Goal: Entertainment & Leisure: Consume media (video, audio)

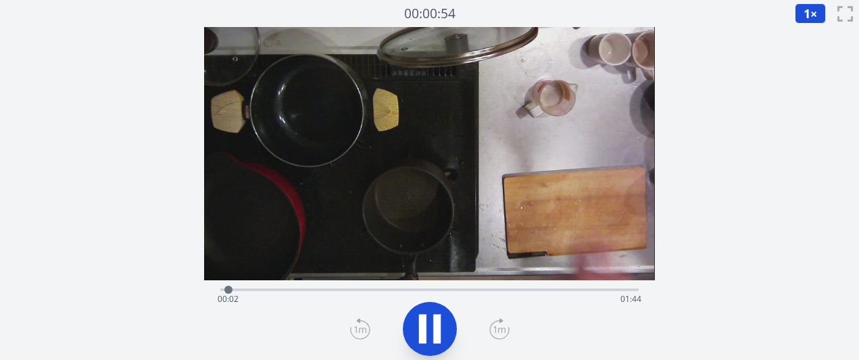
click at [498, 334] on icon at bounding box center [499, 329] width 20 height 22
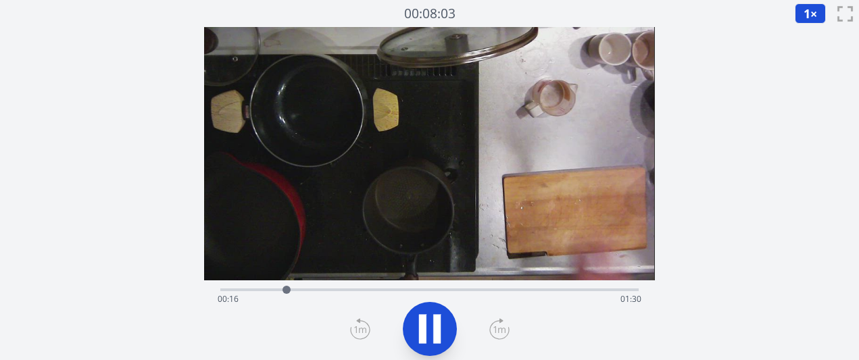
click at [498, 334] on icon at bounding box center [499, 329] width 20 height 22
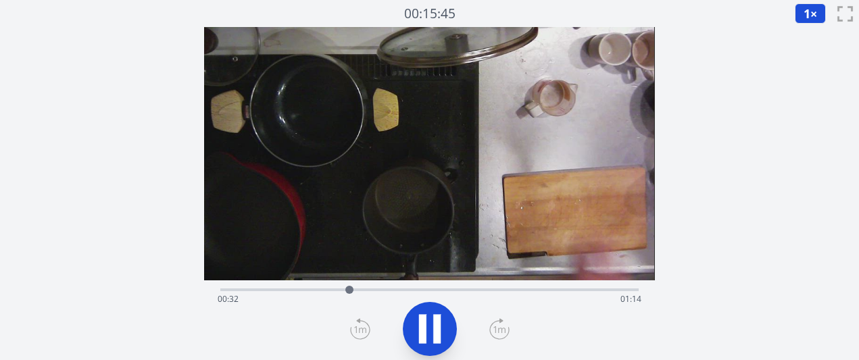
click at [498, 334] on icon at bounding box center [499, 329] width 20 height 22
click at [494, 326] on icon at bounding box center [499, 329] width 20 height 22
click at [495, 325] on icon at bounding box center [499, 329] width 20 height 22
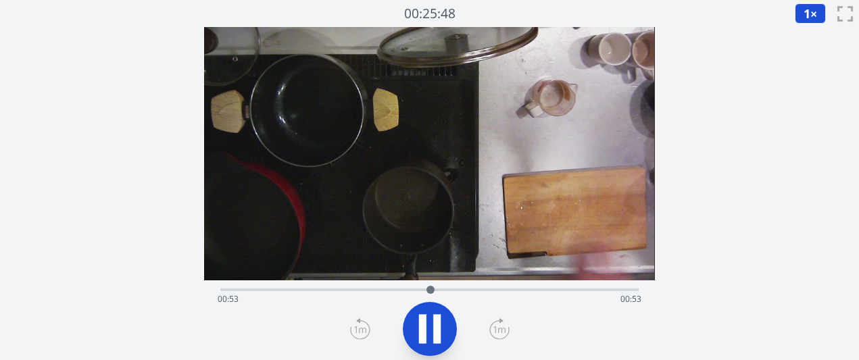
click at [501, 331] on icon at bounding box center [499, 329] width 12 height 7
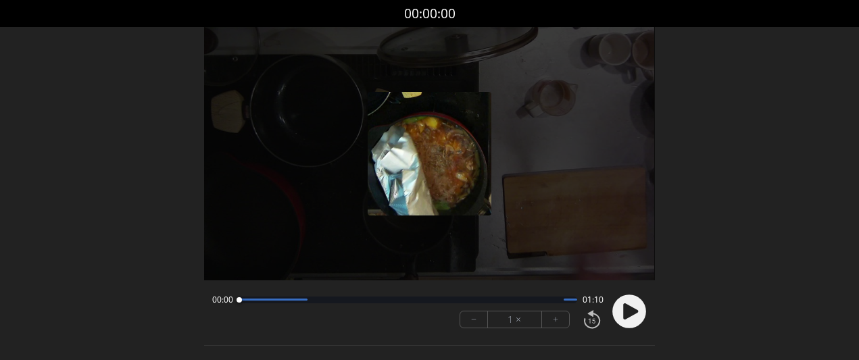
click at [556, 320] on font "+" at bounding box center [555, 319] width 5 height 16
click at [630, 317] on circle at bounding box center [629, 312] width 34 height 34
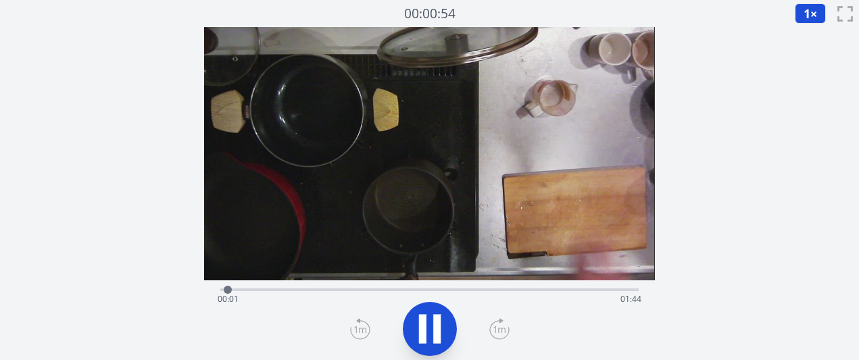
click at [354, 284] on div "経過時間: 00:01 残り時間: 01:44" at bounding box center [428, 288] width 417 height 16
click at [398, 278] on video at bounding box center [429, 153] width 450 height 253
click at [407, 291] on div "経過時間: 00:35 残り時間: 01:11" at bounding box center [429, 299] width 423 height 22
click at [415, 322] on icon at bounding box center [430, 329] width 38 height 38
click at [422, 289] on div at bounding box center [413, 290] width 20 height 20
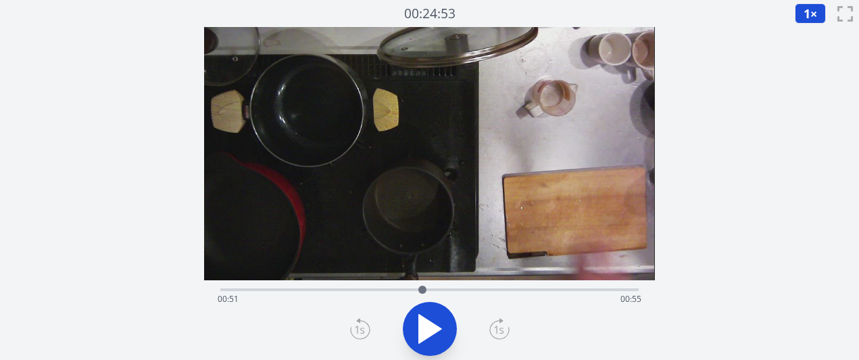
click at [433, 290] on div "経過時間: 00:51 残り時間: 00:55" at bounding box center [429, 299] width 423 height 22
click at [438, 290] on div at bounding box center [433, 290] width 20 height 20
click at [446, 291] on div at bounding box center [438, 290] width 20 height 20
click at [455, 292] on div at bounding box center [455, 290] width 20 height 20
click at [465, 293] on div at bounding box center [465, 290] width 20 height 20
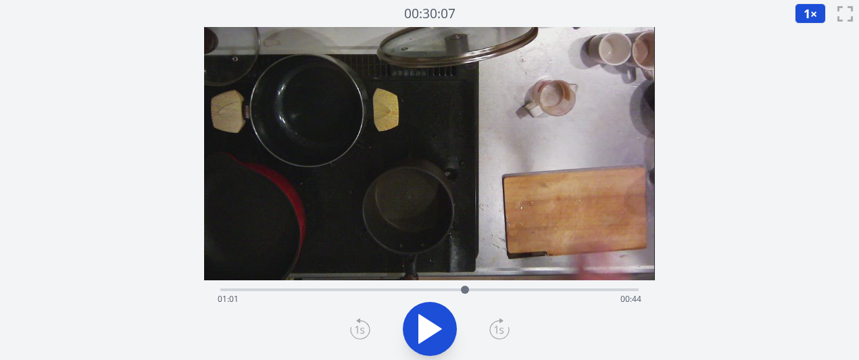
click at [477, 290] on div "経過時間: 01:01 残り時間: 00:44" at bounding box center [429, 299] width 423 height 22
click at [489, 291] on div "経過時間: 01:04 残り時間: 00:41" at bounding box center [429, 299] width 423 height 22
click at [505, 287] on div "経過時間: 01:08 残り時間: 00:38" at bounding box center [428, 288] width 417 height 16
click at [515, 287] on div "経過時間: 01:12 残り時間: 00:34" at bounding box center [428, 288] width 417 height 16
click at [517, 287] on div at bounding box center [515, 290] width 8 height 8
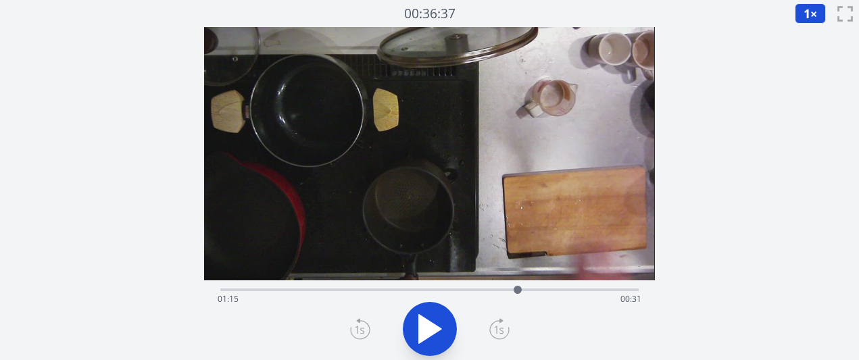
click at [530, 288] on div "経過時間: 01:15 残り時間: 00:31" at bounding box center [429, 299] width 423 height 22
click at [565, 286] on div "経過時間: 01:18 残り時間: 00:28" at bounding box center [428, 288] width 417 height 16
click at [553, 281] on div "経過時間: 01:27 残り時間: 00:19" at bounding box center [428, 288] width 417 height 16
click at [549, 286] on div at bounding box center [548, 290] width 20 height 20
click at [416, 291] on div "経過時間: 00:00 残り時間: 01:45" at bounding box center [429, 299] width 423 height 22
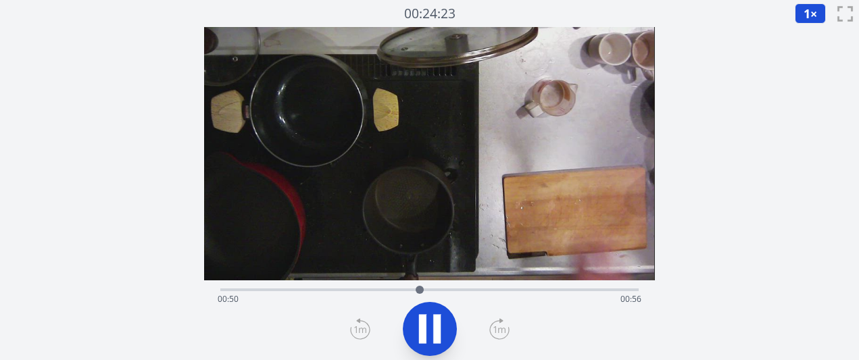
click at [438, 294] on div "経過時間: 00:50 残り時間: 00:56" at bounding box center [429, 299] width 423 height 22
click at [460, 291] on div "経過時間: 00:56 残り時間: 00:50" at bounding box center [429, 299] width 423 height 22
click at [478, 291] on div "経過時間: 01:01 残り時間: 00:45" at bounding box center [429, 299] width 423 height 22
click at [502, 293] on div "経過時間: 01:06 残り時間: 00:40" at bounding box center [429, 299] width 423 height 22
click at [524, 291] on div "経過時間: 01:12 残り時間: 00:34" at bounding box center [429, 299] width 423 height 22
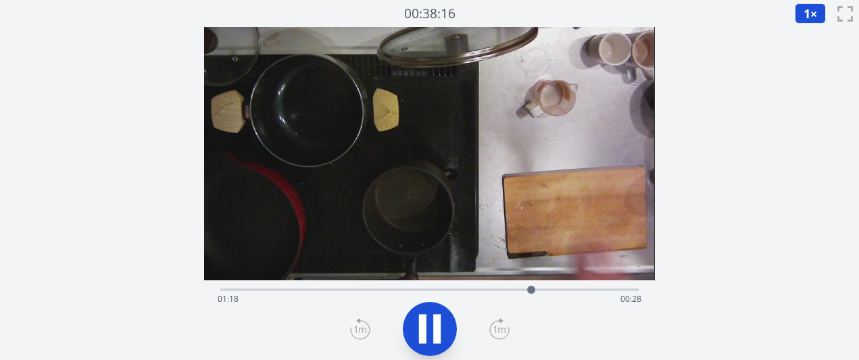
click at [557, 287] on div "経過時間: 01:18 残り時間: 00:28" at bounding box center [428, 288] width 417 height 16
click at [549, 288] on div "経過時間: 01:26 残り時間: 00:20" at bounding box center [428, 288] width 417 height 16
click at [547, 286] on div at bounding box center [555, 290] width 20 height 20
click at [545, 286] on div at bounding box center [549, 290] width 20 height 20
click at [427, 321] on icon at bounding box center [430, 329] width 38 height 38
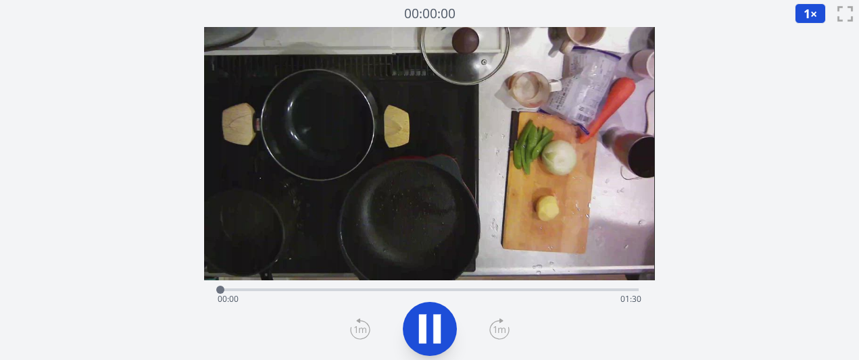
click at [492, 330] on icon at bounding box center [499, 329] width 20 height 22
click at [426, 289] on div "経過時間: 00:10 残り時間: 01:20" at bounding box center [429, 299] width 423 height 22
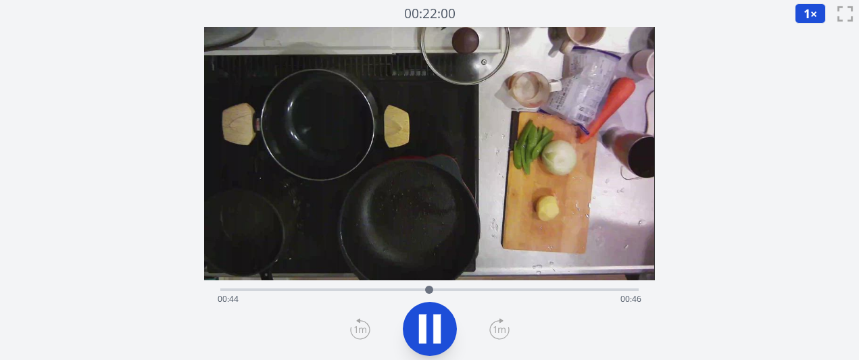
click at [358, 288] on div "経過時間: 00:44 残り時間: 00:46" at bounding box center [428, 288] width 417 height 16
click at [304, 287] on div "経過時間: 00:29 残り時間: 01:01" at bounding box center [428, 288] width 417 height 16
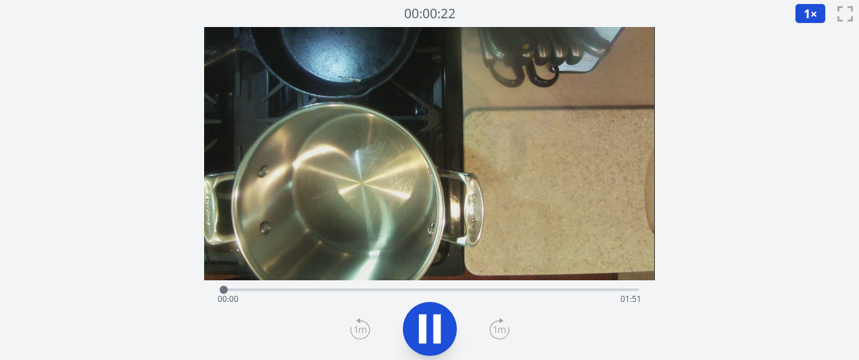
click at [502, 329] on icon at bounding box center [499, 329] width 20 height 22
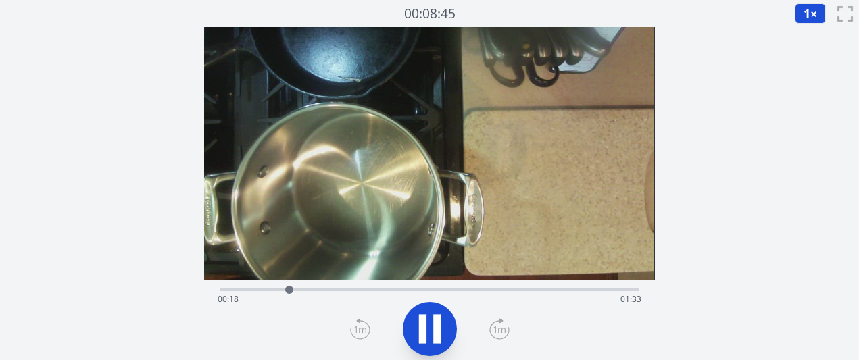
click at [502, 329] on icon at bounding box center [499, 329] width 20 height 22
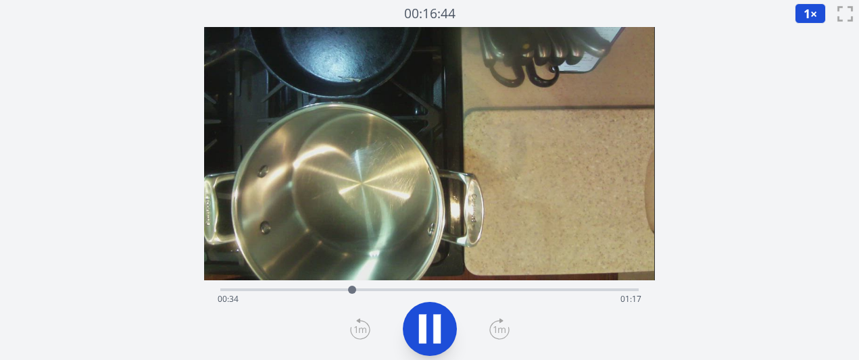
click at [502, 329] on icon at bounding box center [499, 329] width 20 height 22
click at [459, 287] on div "経過時間: 01:06 残り時間: 00:44" at bounding box center [428, 288] width 417 height 16
click at [446, 287] on div "経過時間: 01:03 残り時間: 00:47" at bounding box center [428, 288] width 417 height 16
click at [430, 293] on div "経過時間: 01:00 残り時間: 00:50" at bounding box center [429, 299] width 423 height 22
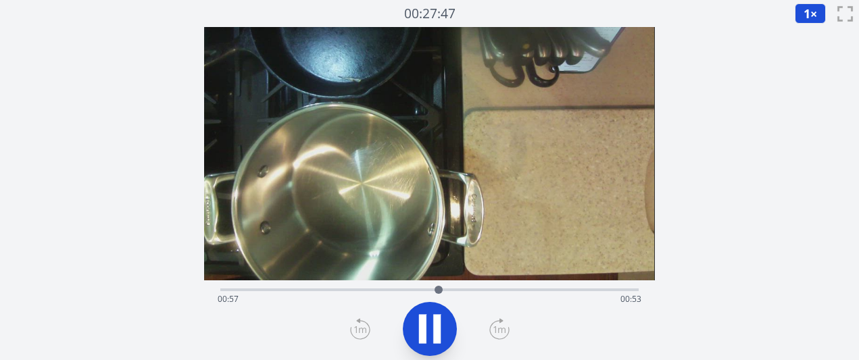
click at [415, 293] on div "経過時間: 00:57 残り時間: 00:53" at bounding box center [429, 299] width 423 height 22
click at [497, 328] on icon at bounding box center [499, 329] width 20 height 22
click at [490, 331] on icon at bounding box center [499, 329] width 20 height 22
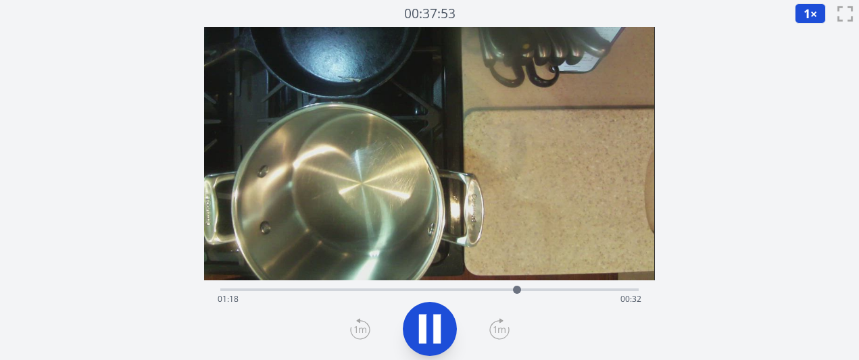
click at [490, 331] on icon at bounding box center [499, 329] width 20 height 22
click at [523, 284] on div at bounding box center [533, 290] width 20 height 20
click at [498, 290] on div "経過時間: 01:20 残り時間: 00:30" at bounding box center [429, 299] width 423 height 22
click at [477, 291] on div "経過時間: 01:14 残り時間: 00:36" at bounding box center [429, 299] width 423 height 22
click at [513, 290] on div "経過時間: 01:14 残り時間: 00:36" at bounding box center [429, 299] width 423 height 22
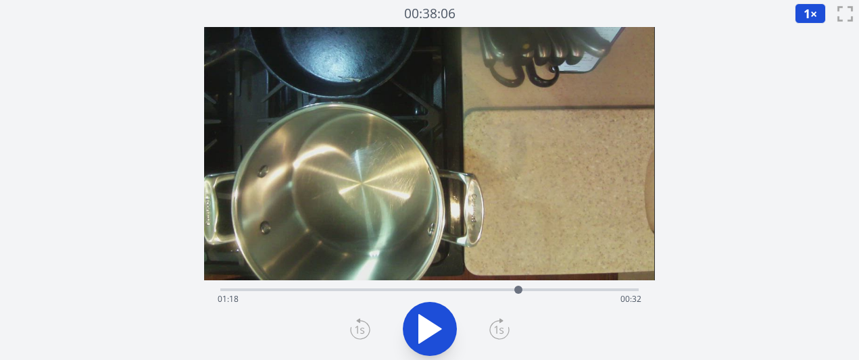
click at [526, 293] on div at bounding box center [518, 290] width 20 height 20
click at [532, 293] on div at bounding box center [530, 290] width 8 height 8
click at [538, 293] on div at bounding box center [534, 290] width 20 height 20
click at [542, 293] on div at bounding box center [540, 290] width 20 height 20
click at [426, 322] on icon at bounding box center [430, 329] width 38 height 38
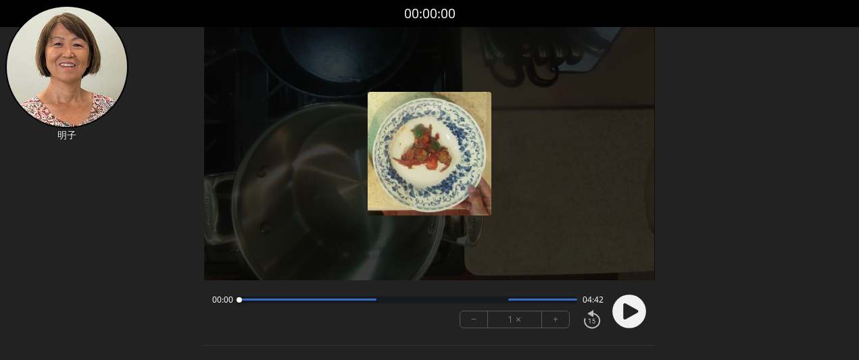
click at [617, 315] on circle at bounding box center [629, 312] width 34 height 34
click at [557, 326] on font "+" at bounding box center [555, 319] width 5 height 16
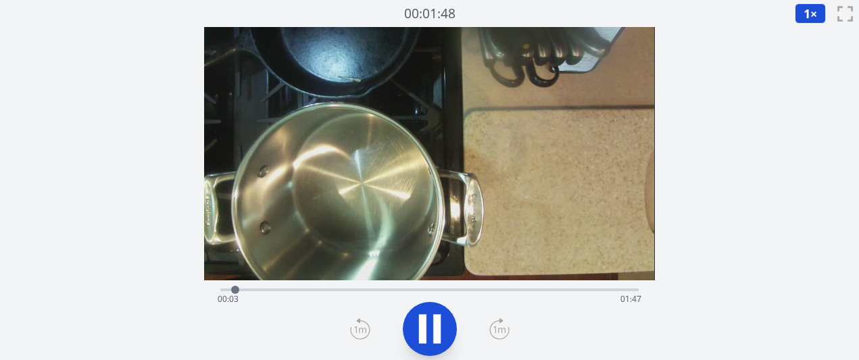
click at [384, 288] on div "経過時間: 00:03 残り時間: 01:47" at bounding box center [429, 299] width 423 height 22
click at [374, 286] on div "経過時間: 00:44 残り時間: 01:06" at bounding box center [428, 288] width 417 height 16
click at [437, 334] on icon at bounding box center [436, 328] width 7 height 29
click at [432, 333] on icon at bounding box center [430, 329] width 22 height 28
click at [433, 334] on icon at bounding box center [436, 328] width 7 height 29
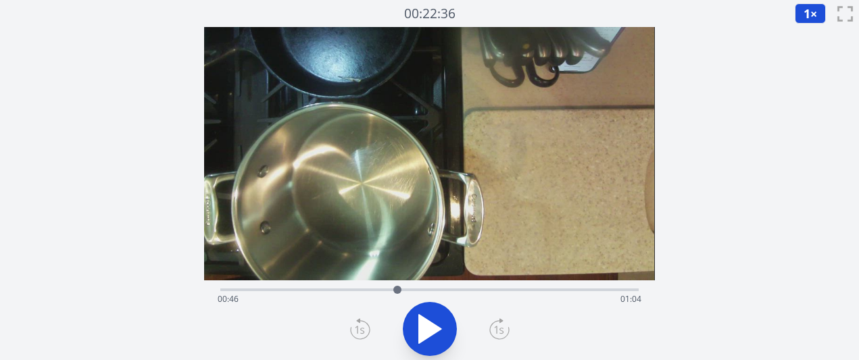
click at [424, 330] on icon at bounding box center [430, 329] width 22 height 28
click at [425, 330] on icon at bounding box center [422, 328] width 7 height 29
click at [413, 291] on div at bounding box center [423, 290] width 20 height 20
click at [428, 286] on div "経過時間: 00:50 残り時間: 01:00" at bounding box center [428, 288] width 417 height 16
click at [448, 288] on div "経過時間: 00:54 残り時間: 00:56" at bounding box center [429, 299] width 423 height 22
